Goal: Find specific page/section: Find specific page/section

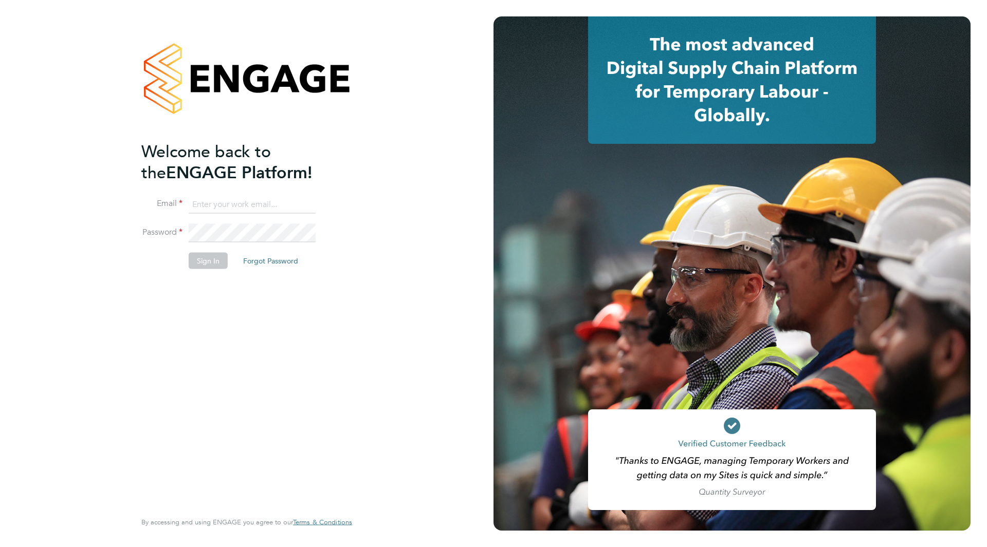
type input "[PERSON_NAME][EMAIL_ADDRESS][PERSON_NAME][DOMAIN_NAME]"
click at [201, 265] on button "Sign In" at bounding box center [208, 260] width 39 height 16
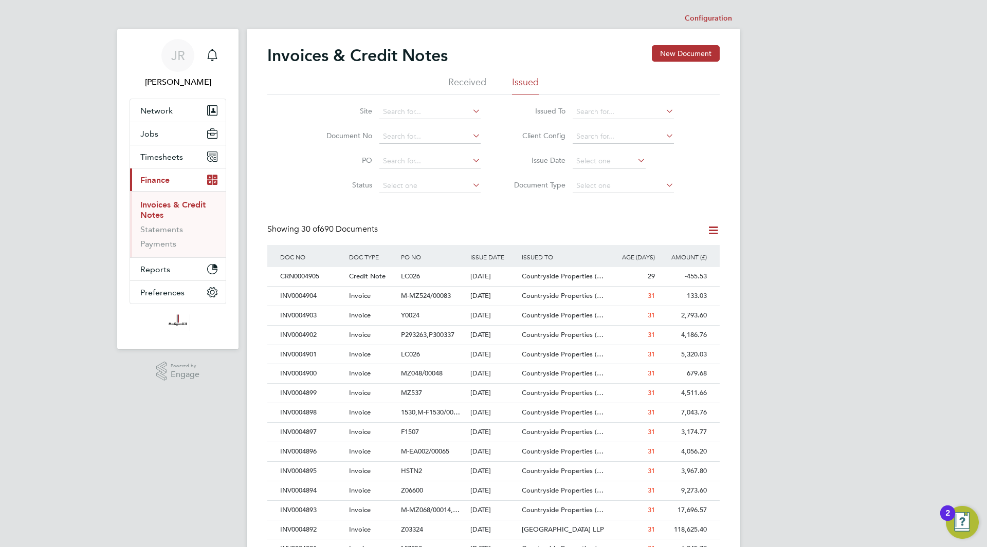
click at [402, 104] on li "Site" at bounding box center [396, 112] width 193 height 25
click at [395, 133] on input at bounding box center [429, 137] width 101 height 14
click at [416, 150] on b "INV0004792" at bounding box center [403, 150] width 41 height 9
type input "INV0004792"
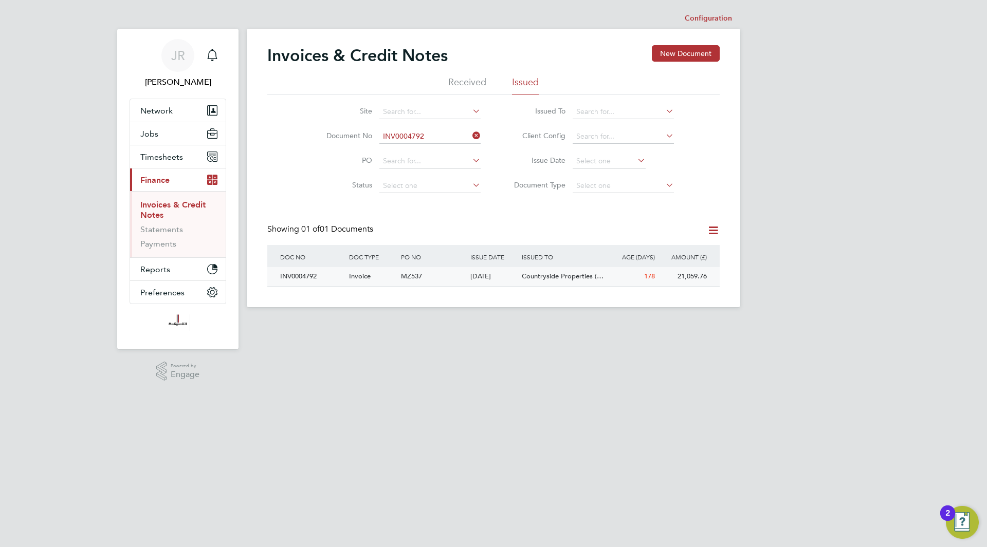
click at [299, 277] on div "INV0004792" at bounding box center [312, 276] width 69 height 19
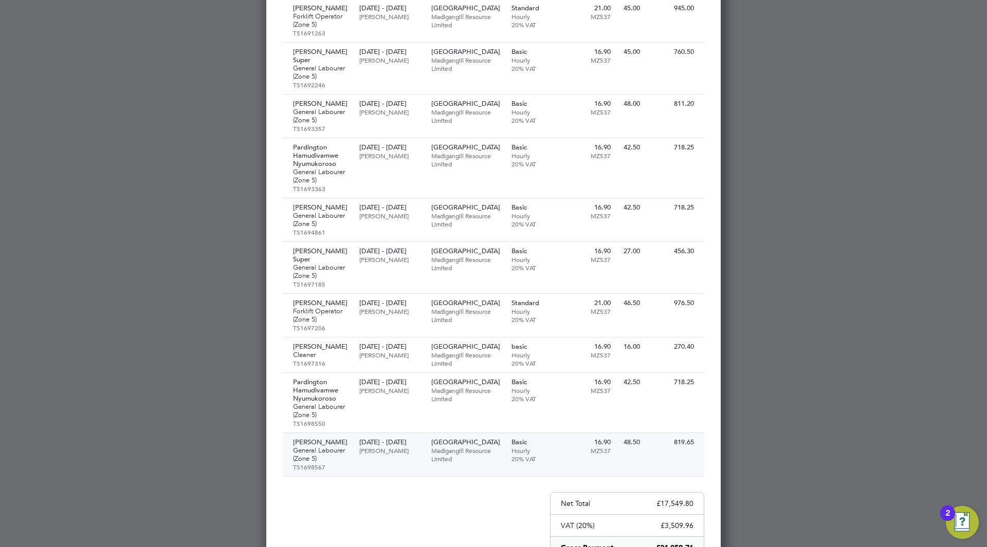
scroll to position [1222, 0]
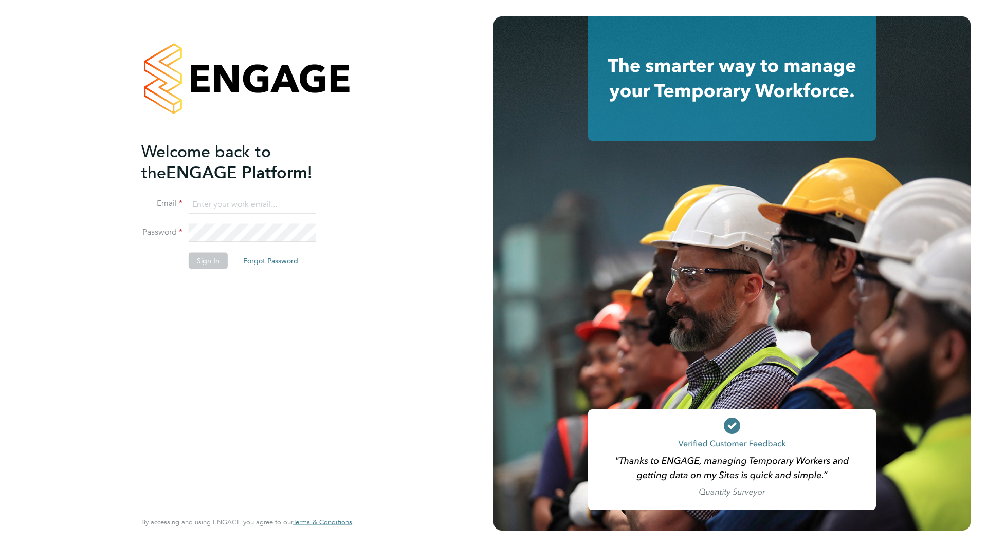
type input "[PERSON_NAME][EMAIL_ADDRESS][PERSON_NAME][DOMAIN_NAME]"
click at [212, 262] on button "Sign In" at bounding box center [208, 260] width 39 height 16
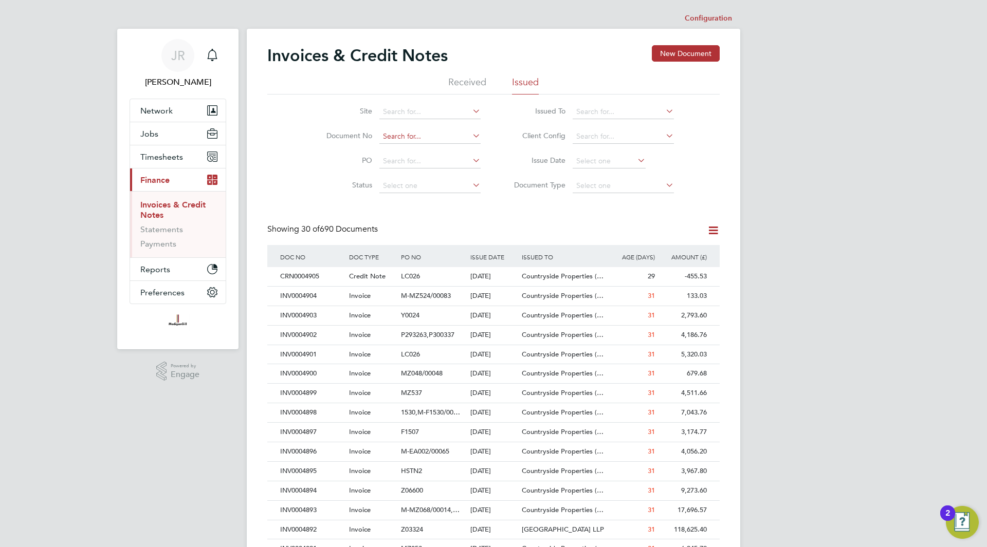
click at [398, 137] on input at bounding box center [429, 137] width 101 height 14
type input "INV0000001"
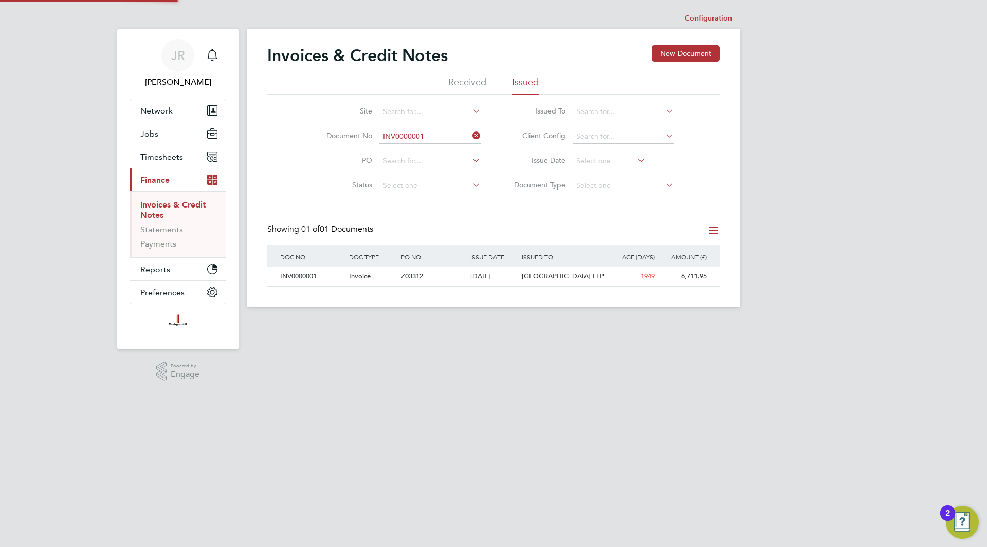
scroll to position [20, 87]
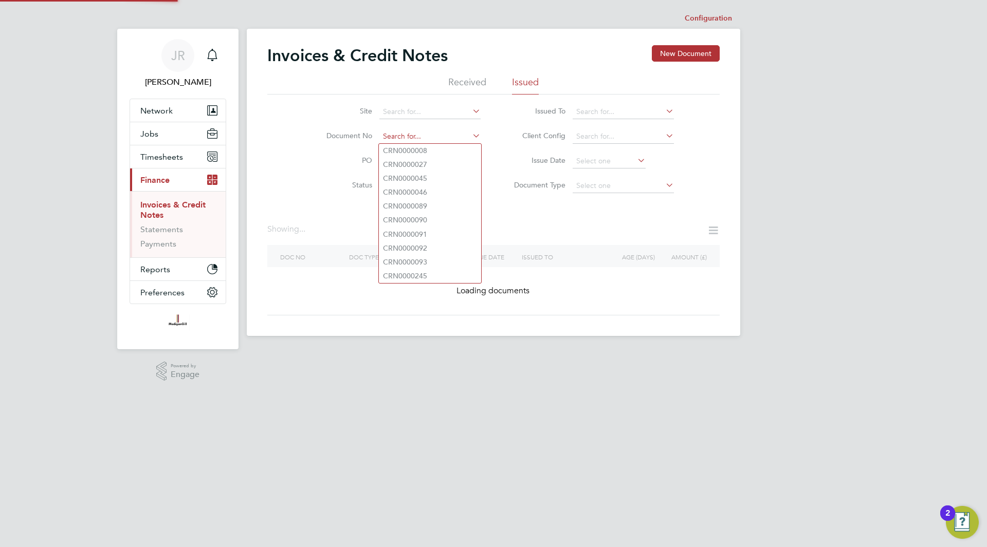
click at [428, 130] on input at bounding box center [429, 137] width 101 height 14
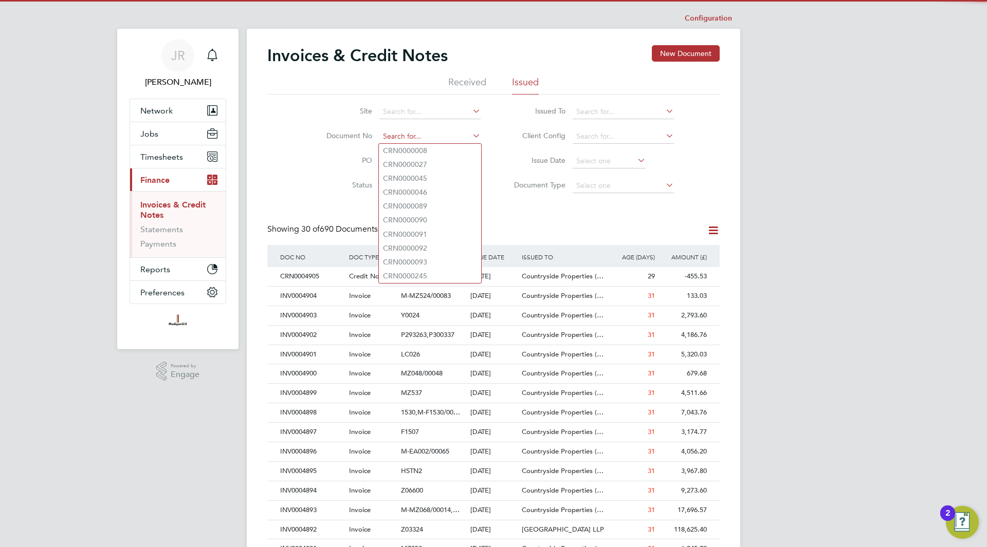
scroll to position [20, 70]
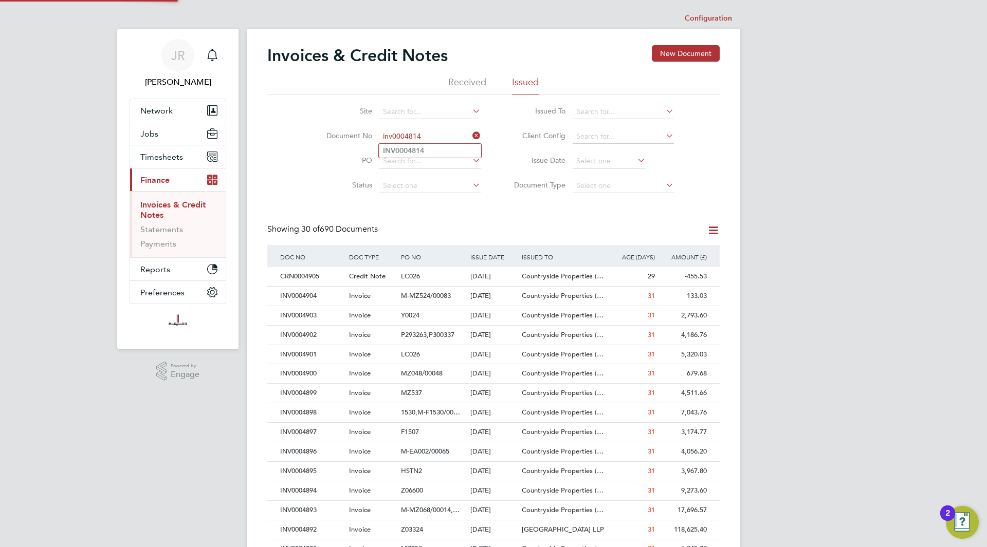
type input "INV0004814"
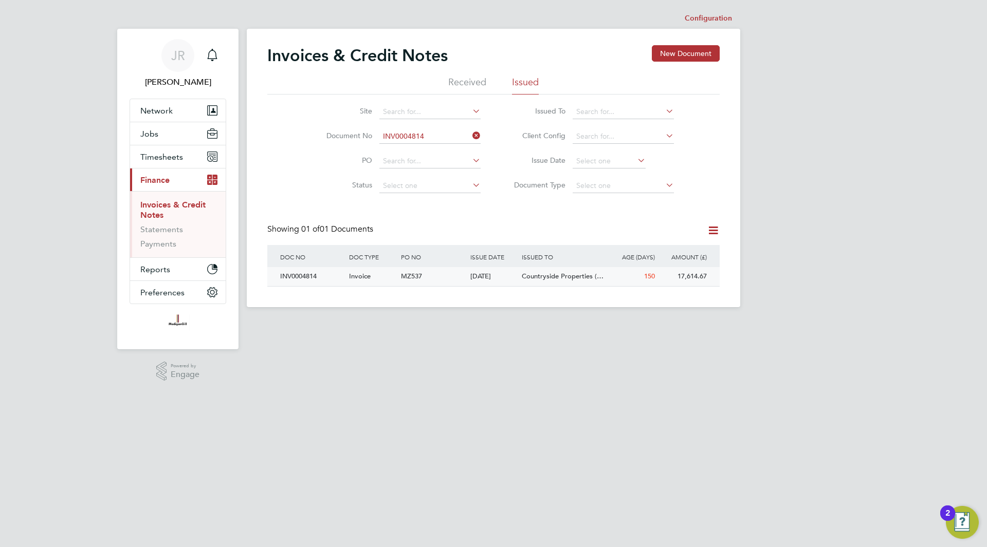
click at [313, 277] on div "INV0004814" at bounding box center [312, 276] width 69 height 19
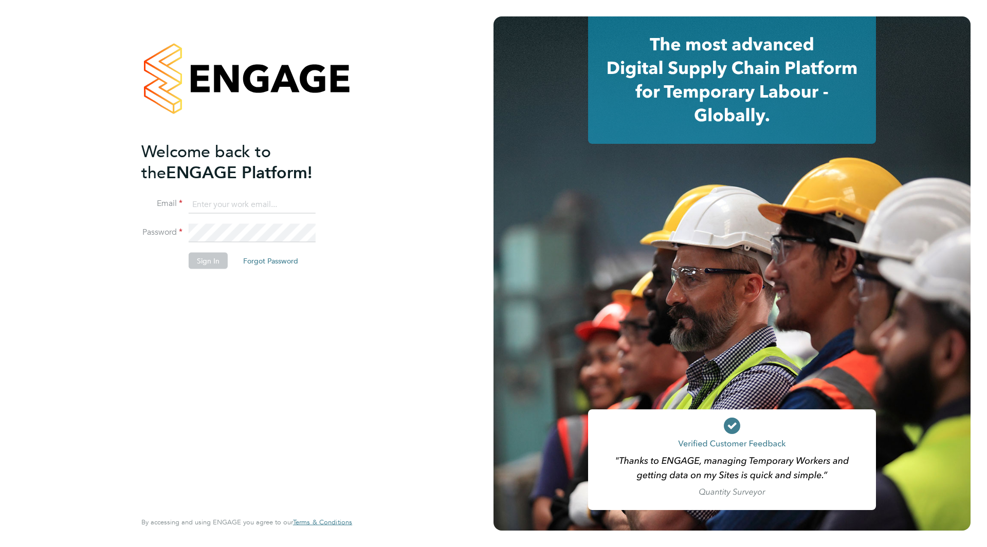
type input "Jamie.Rouse@MadiganGill.co.uk"
click at [211, 263] on button "Sign In" at bounding box center [208, 260] width 39 height 16
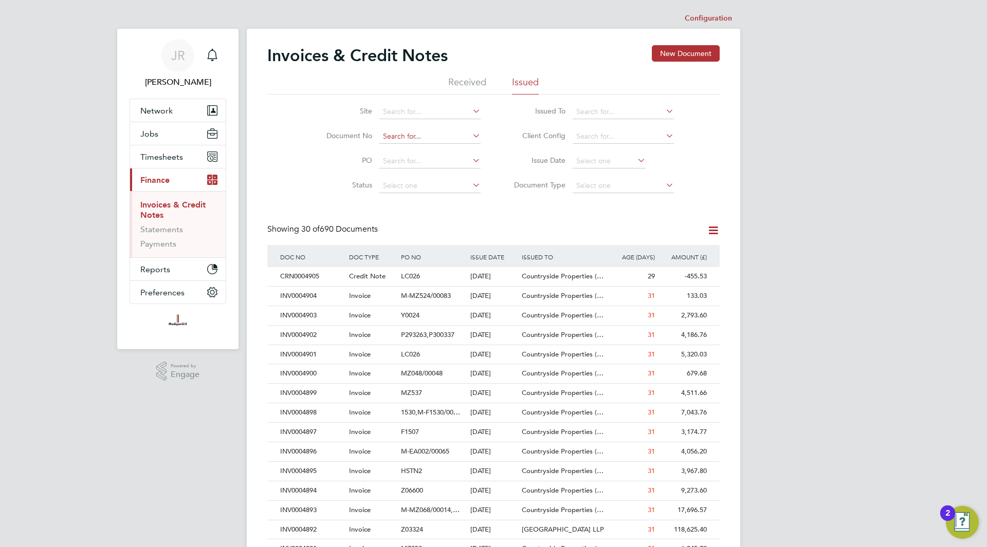
click at [410, 135] on input at bounding box center [429, 137] width 101 height 14
type input "INV0004837"
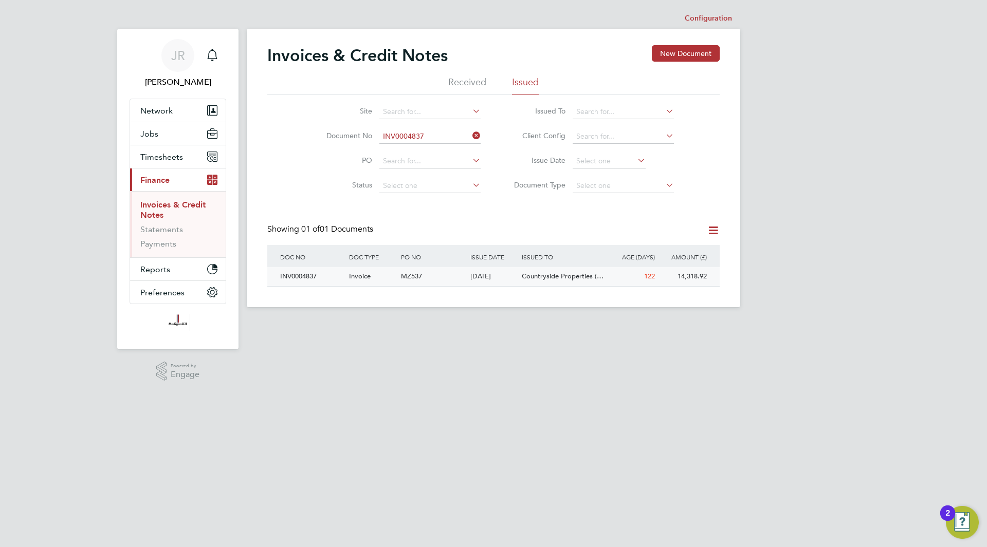
click at [304, 274] on div "INV0004837" at bounding box center [312, 276] width 69 height 19
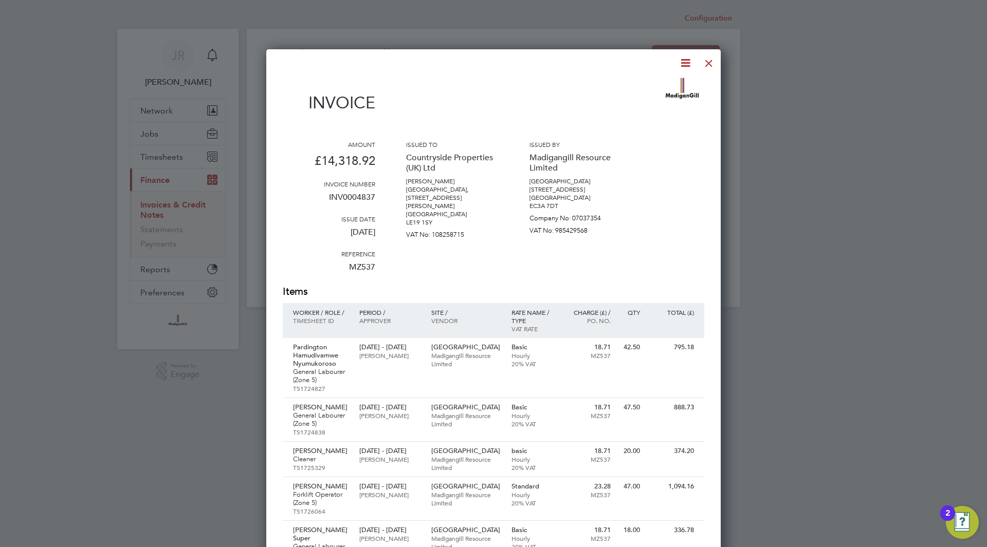
click at [710, 61] on div at bounding box center [709, 60] width 19 height 19
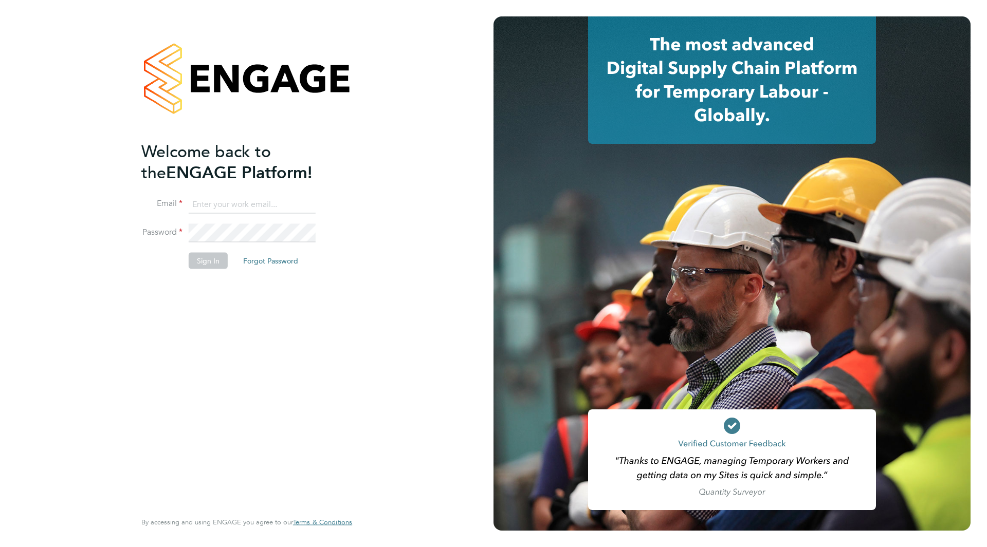
type input "[PERSON_NAME][EMAIL_ADDRESS][PERSON_NAME][DOMAIN_NAME]"
click at [211, 262] on button "Sign In" at bounding box center [208, 260] width 39 height 16
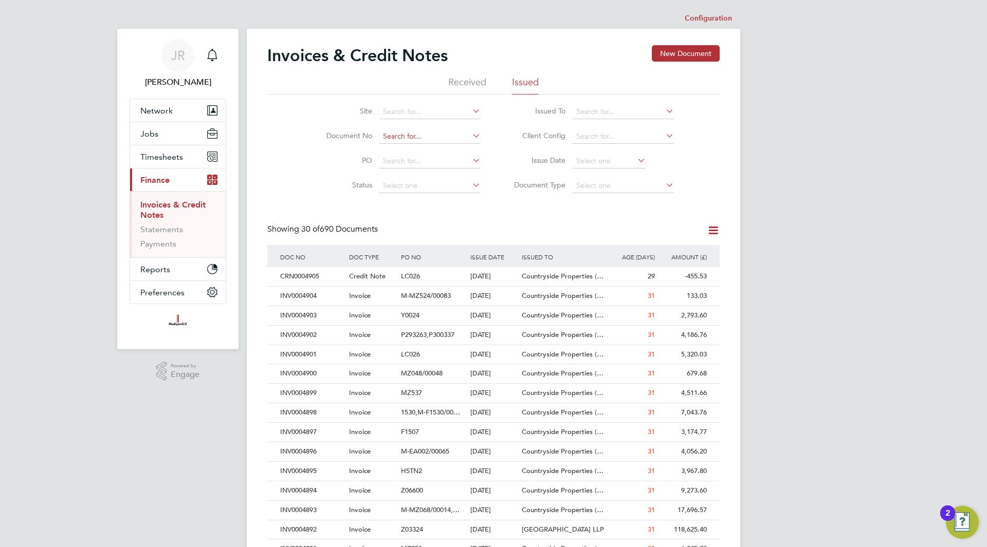
click at [396, 131] on input at bounding box center [429, 137] width 101 height 14
click at [401, 146] on b "INV0004859" at bounding box center [403, 150] width 41 height 9
type input "INV0004859"
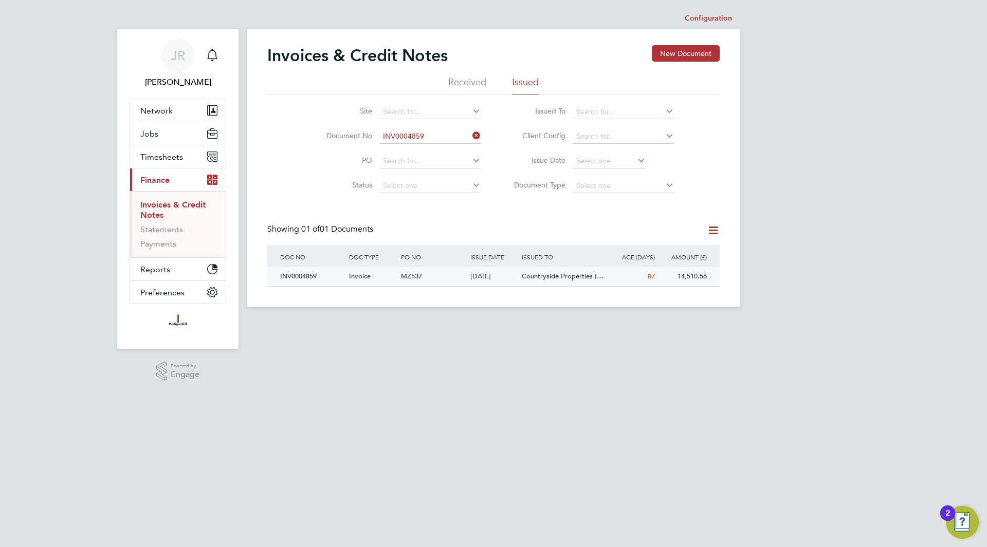
click at [312, 274] on div "INV0004859" at bounding box center [312, 276] width 69 height 19
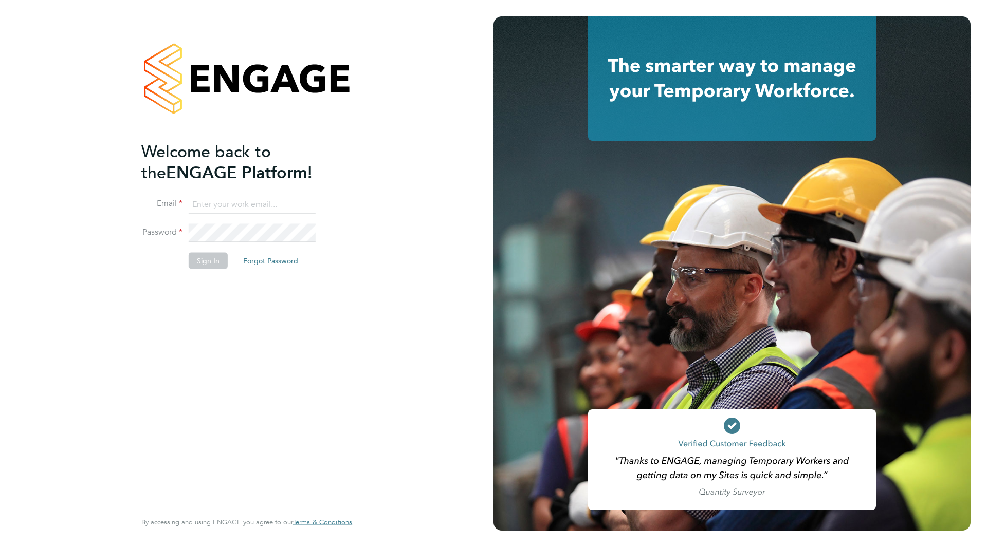
type input "[PERSON_NAME][EMAIL_ADDRESS][PERSON_NAME][DOMAIN_NAME]"
click at [211, 262] on button "Sign In" at bounding box center [208, 260] width 39 height 16
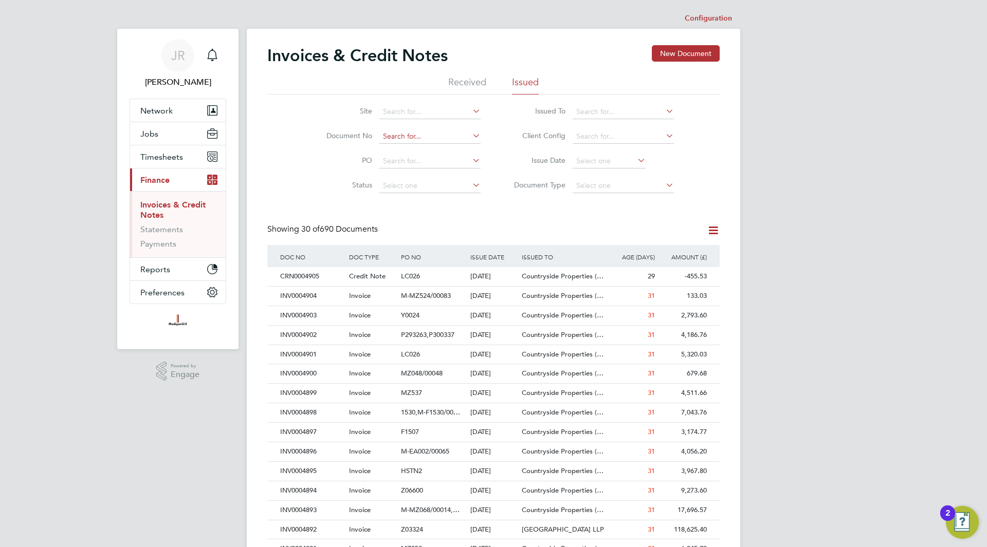
click at [410, 130] on input at bounding box center [429, 137] width 101 height 14
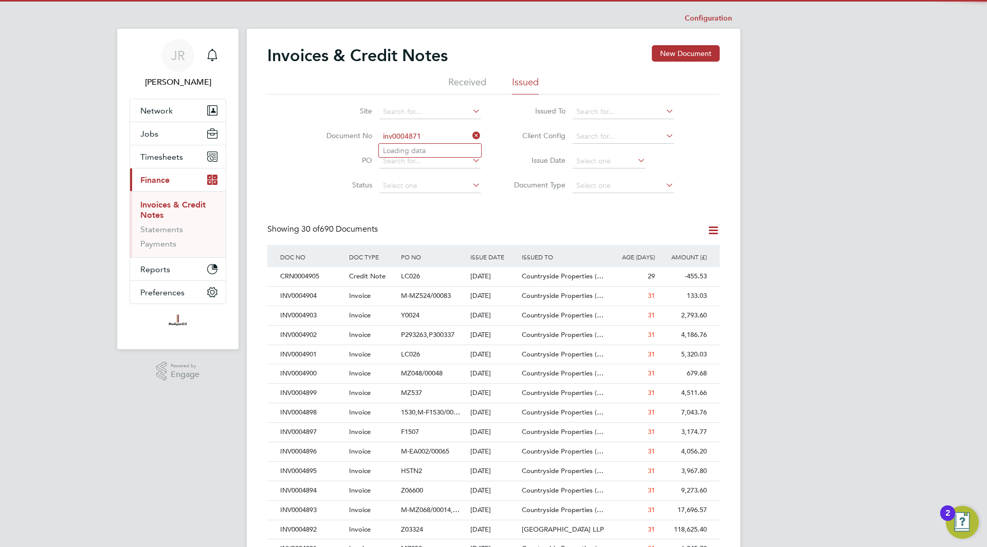
type input "INV0000001"
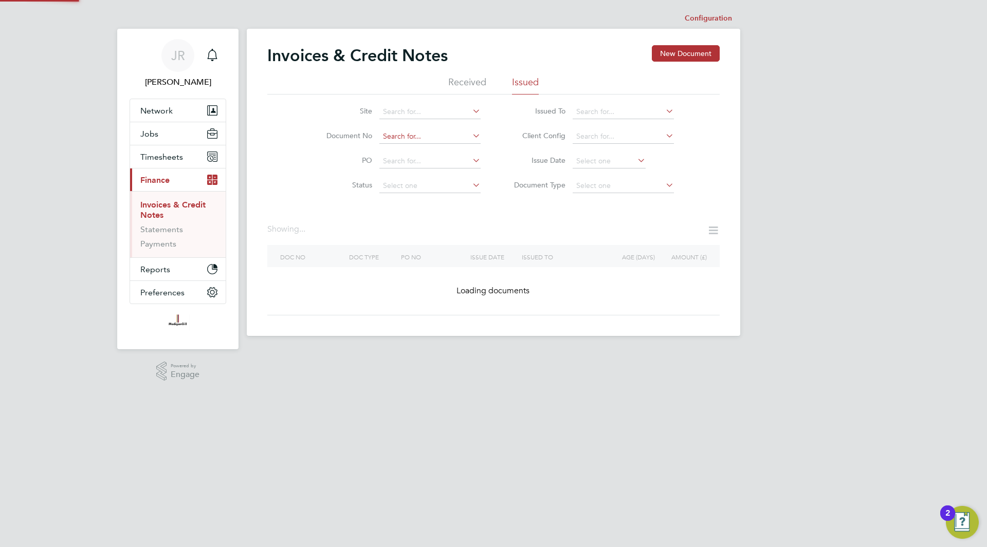
click at [429, 134] on input at bounding box center [429, 137] width 101 height 14
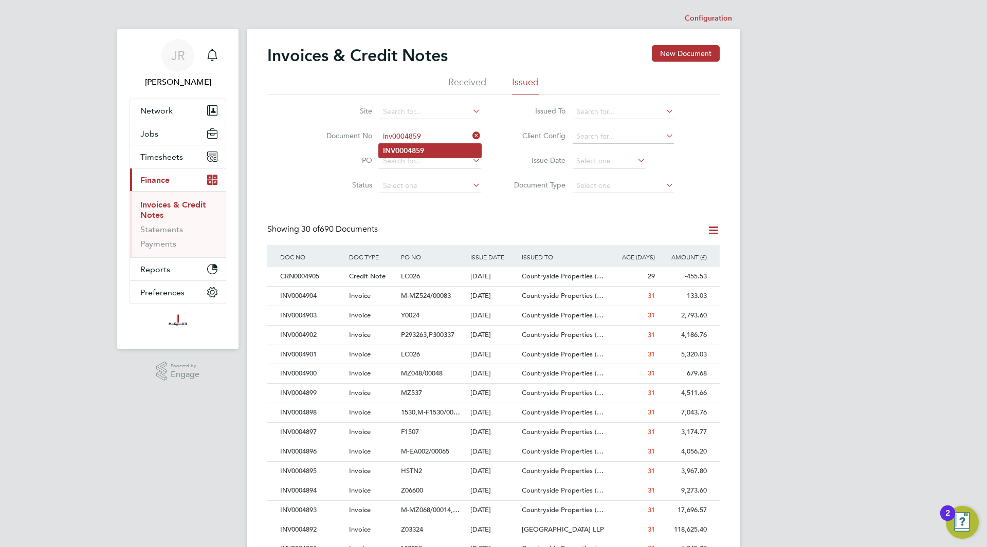
click at [438, 146] on li "INV0004859" at bounding box center [430, 151] width 102 height 14
type input "INV0004859"
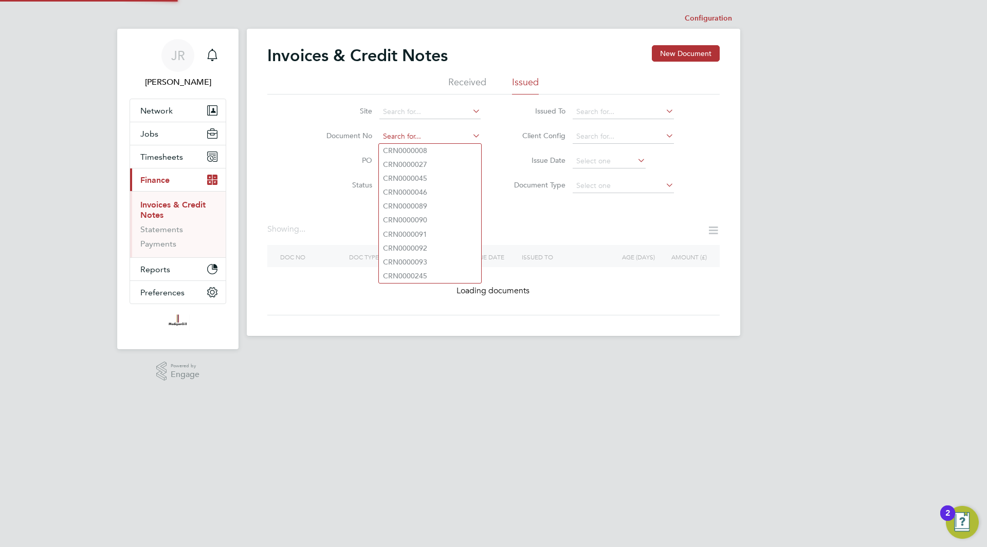
click at [438, 133] on input at bounding box center [429, 137] width 101 height 14
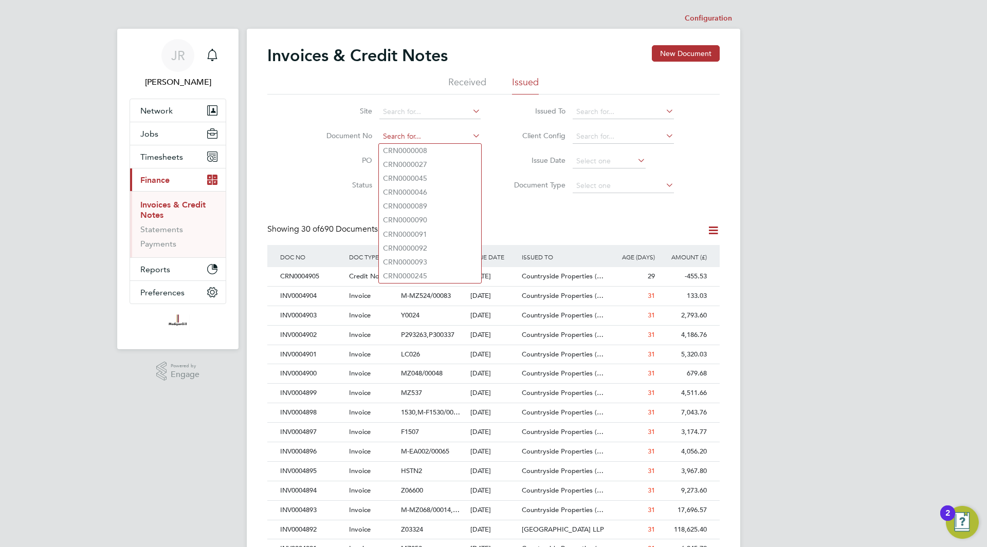
click at [438, 133] on input at bounding box center [429, 137] width 101 height 14
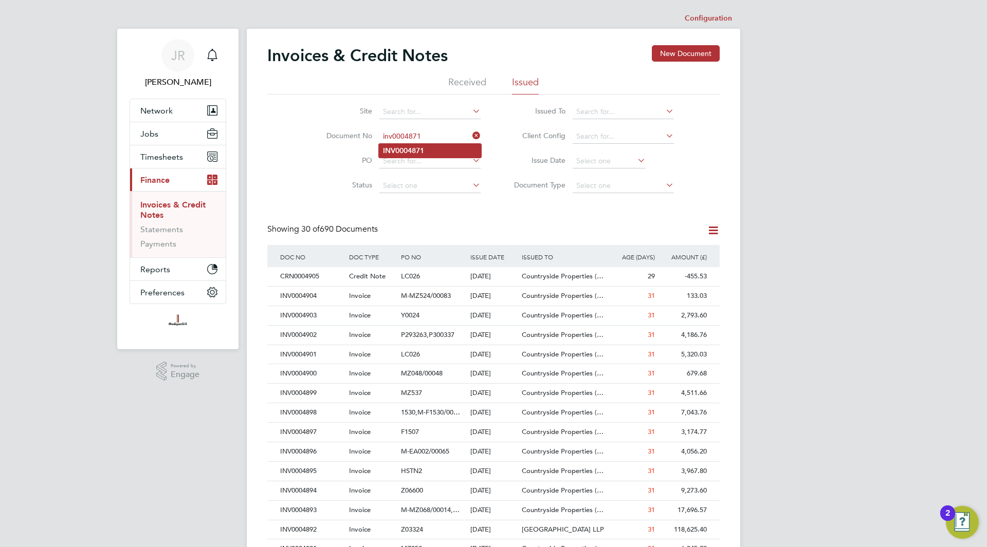
click at [413, 150] on b "INV0004871" at bounding box center [403, 150] width 41 height 9
type input "INV0004871"
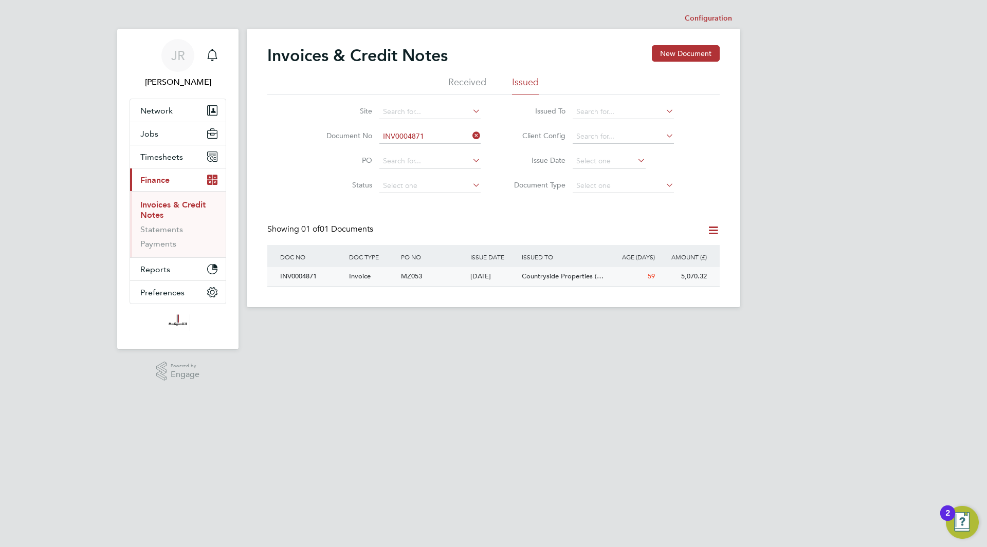
click at [295, 274] on div "INV0004871" at bounding box center [312, 276] width 69 height 19
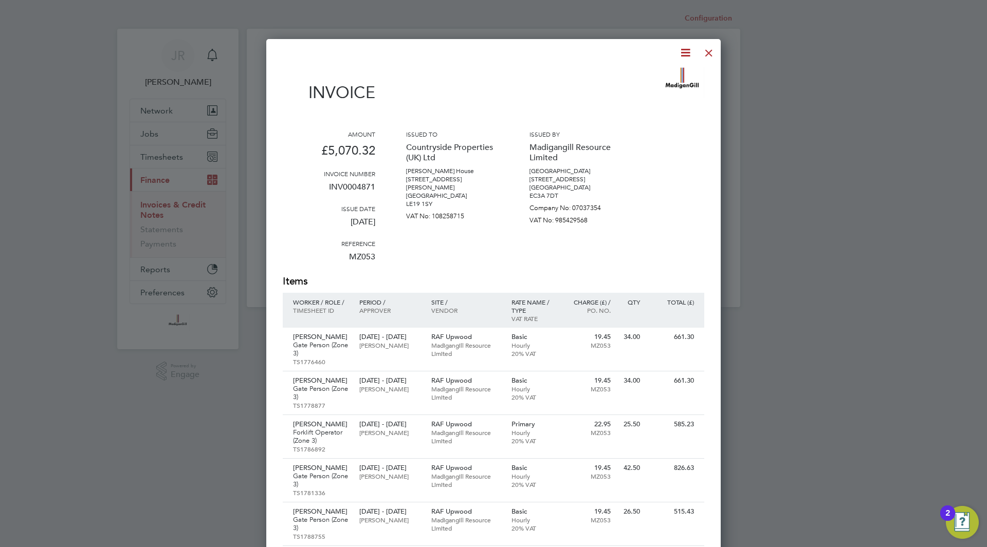
click at [708, 51] on div at bounding box center [709, 50] width 19 height 19
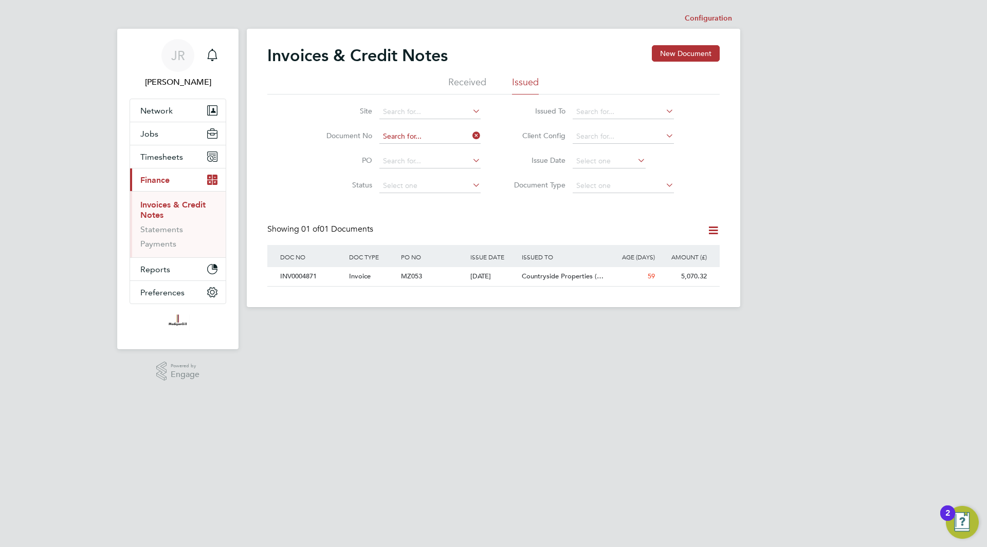
click at [430, 131] on input at bounding box center [429, 137] width 101 height 14
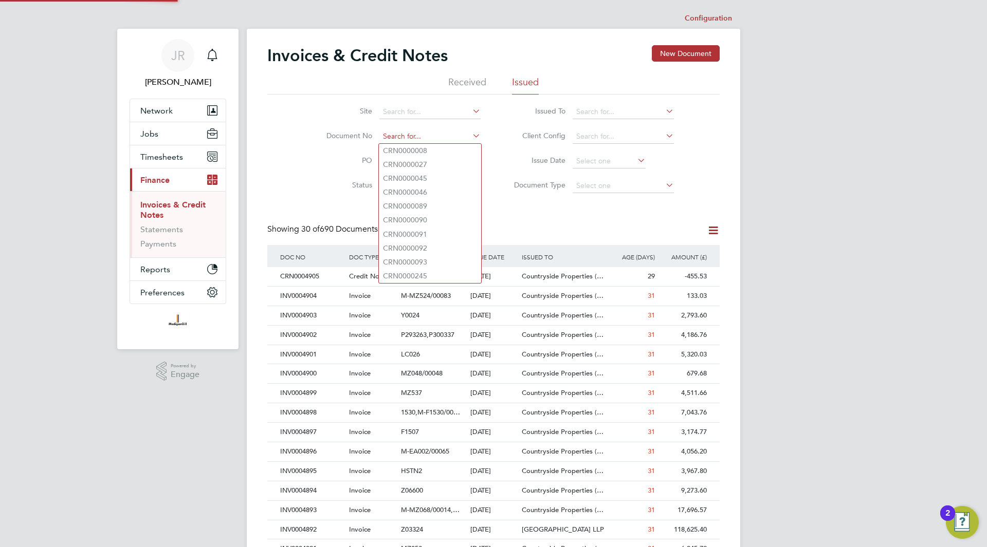
click at [428, 132] on input at bounding box center [429, 137] width 101 height 14
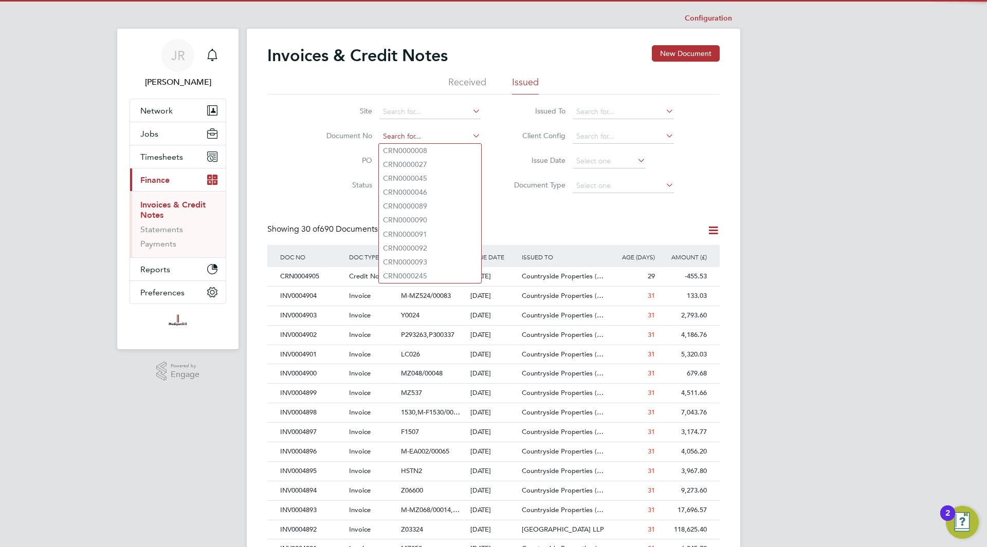
scroll to position [20, 70]
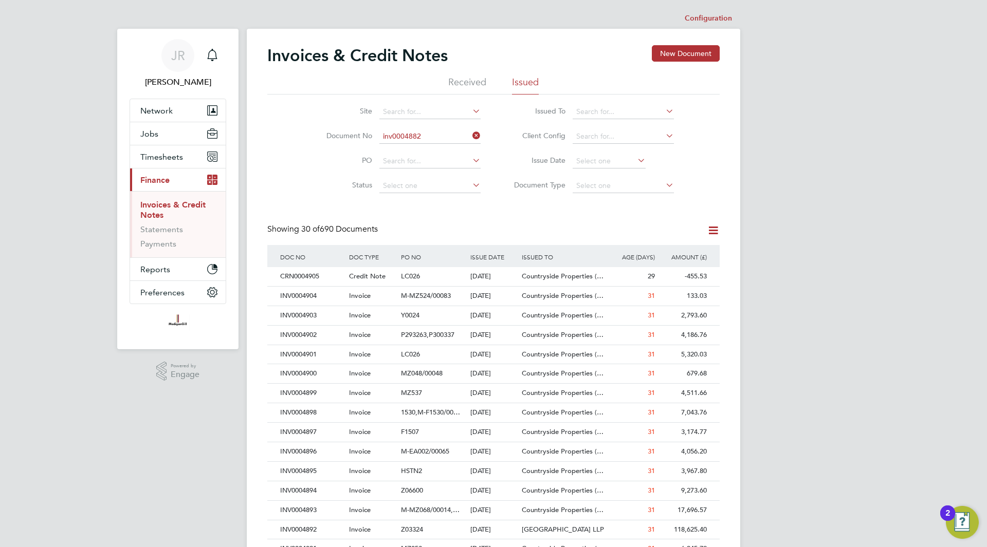
click at [424, 146] on b "INV0004882" at bounding box center [403, 150] width 41 height 9
type input "INV0004882"
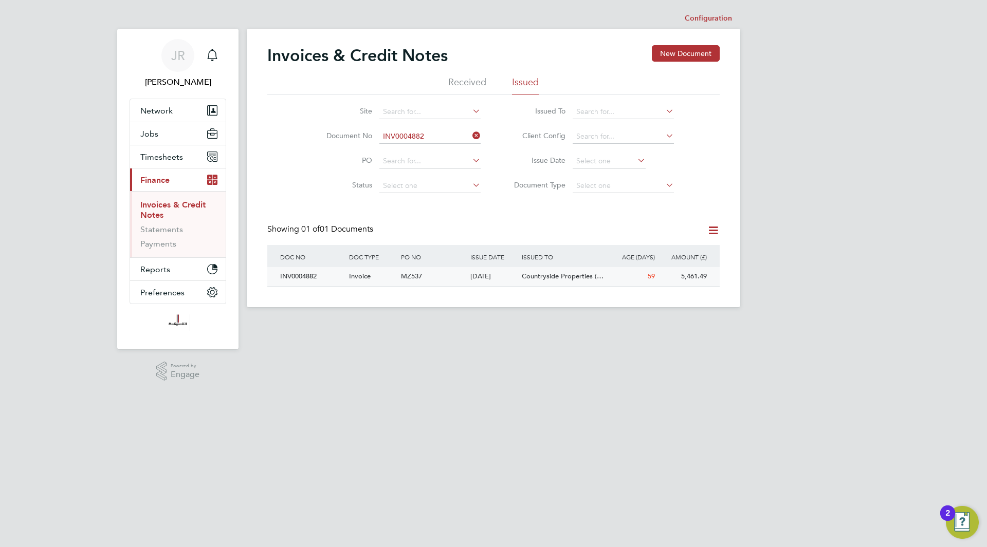
click at [300, 278] on div "INV0004882" at bounding box center [312, 276] width 69 height 19
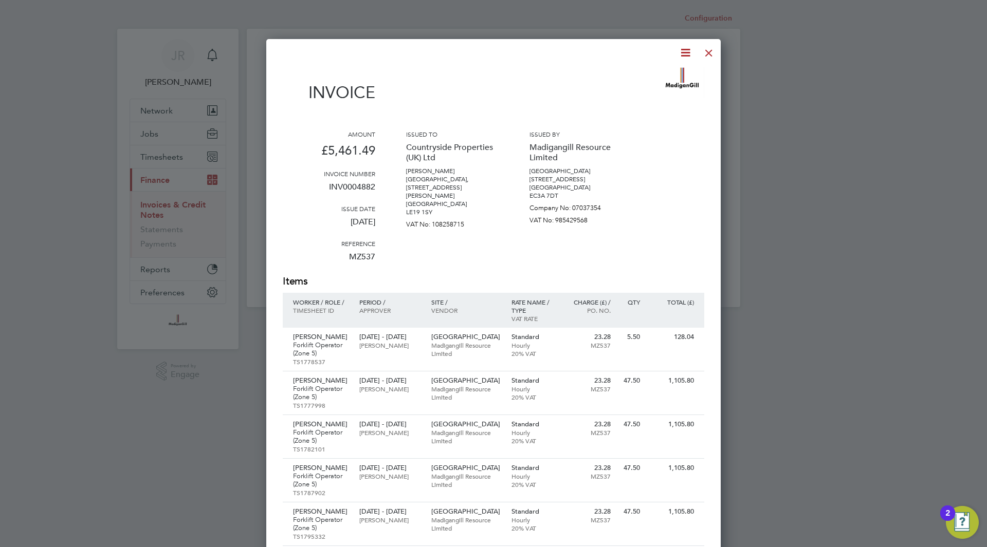
click at [471, 271] on div "Issued to Countryside Properties (UK) Ltd [PERSON_NAME][GEOGRAPHIC_DATA], [STRE…" at bounding box center [452, 202] width 93 height 144
